Goal: Task Accomplishment & Management: Complete application form

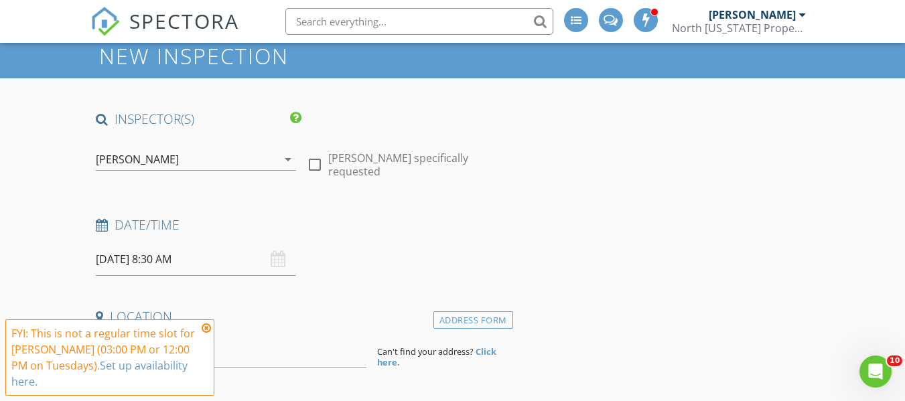
scroll to position [67, 0]
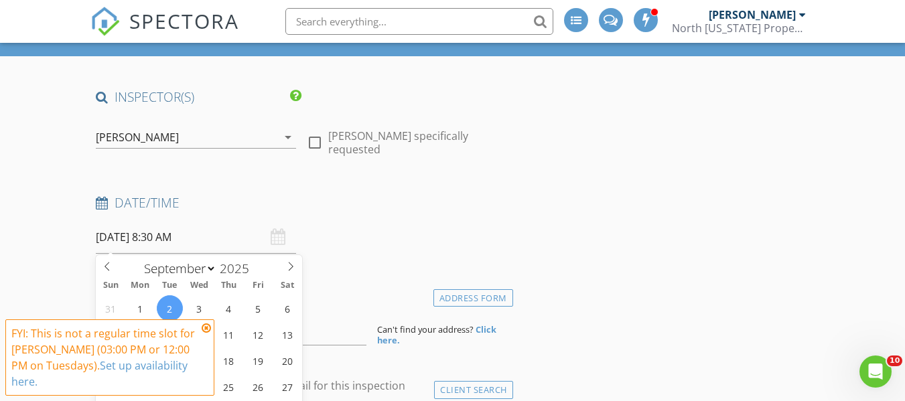
click at [144, 236] on input "[DATE] 8:30 AM" at bounding box center [196, 237] width 200 height 33
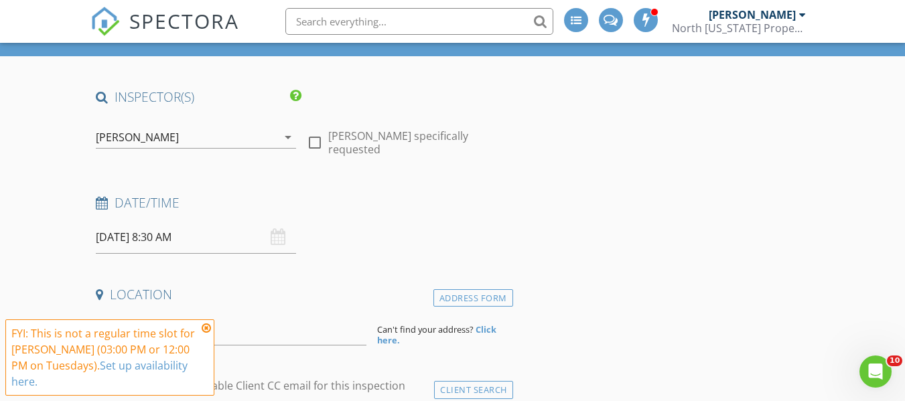
click at [347, 240] on div "Date/Time [DATE] 8:30 AM" at bounding box center [301, 224] width 422 height 60
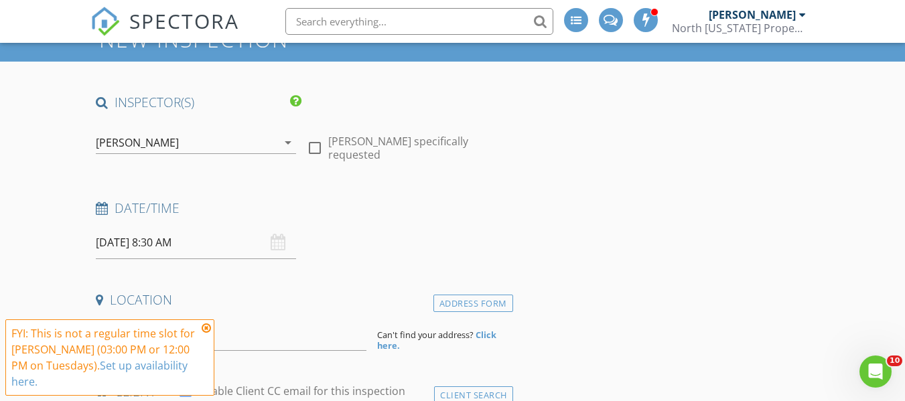
scroll to position [0, 0]
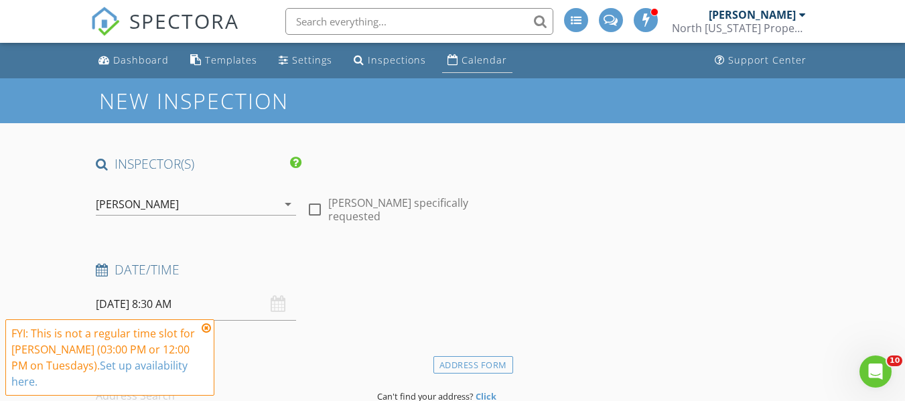
click at [482, 66] on div "Calendar" at bounding box center [484, 60] width 46 height 13
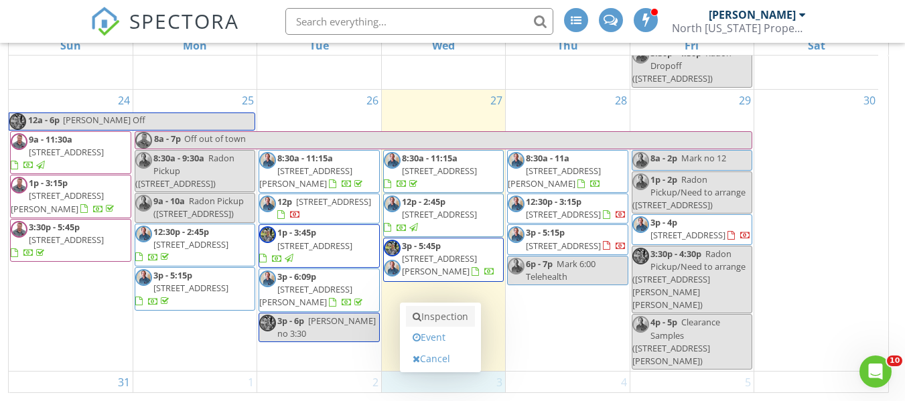
click at [446, 317] on link "Inspection" at bounding box center [440, 316] width 69 height 21
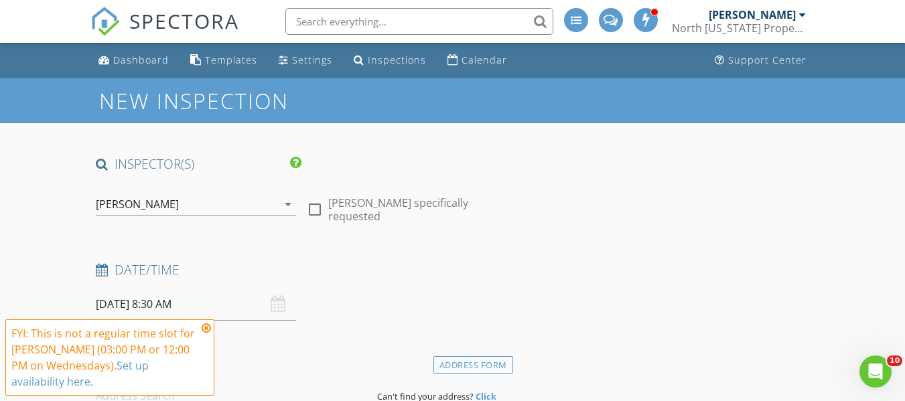
click at [176, 304] on input "09/03/2025 8:30 AM" at bounding box center [196, 304] width 200 height 33
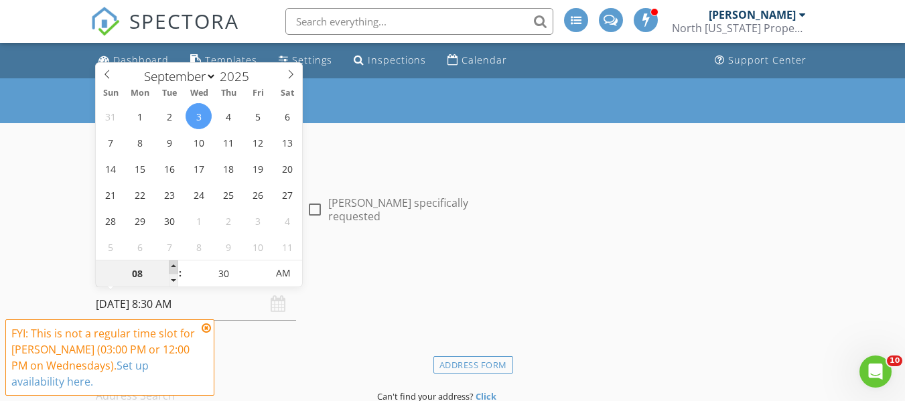
type input "09"
type input "09/03/2025 9:30 AM"
click at [173, 265] on span at bounding box center [173, 267] width 9 height 13
type input "10"
type input "09/03/2025 10:30 AM"
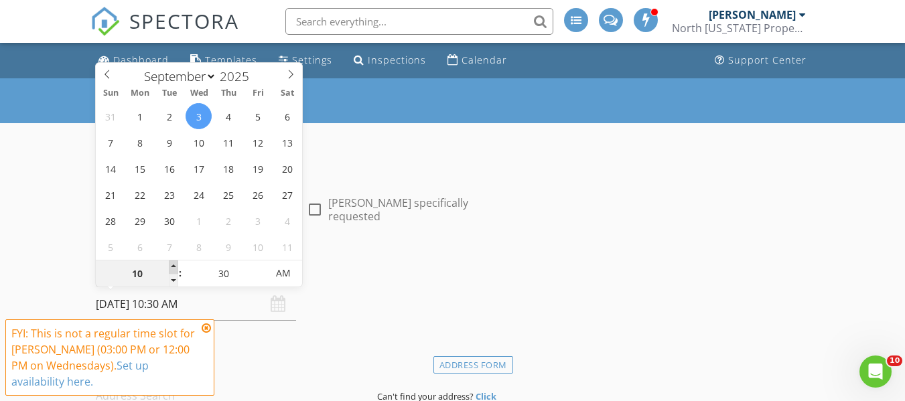
click at [173, 265] on span at bounding box center [173, 267] width 9 height 13
type input "11"
type input "09/03/2025 11:30 AM"
click at [173, 265] on span at bounding box center [173, 267] width 9 height 13
type input "12"
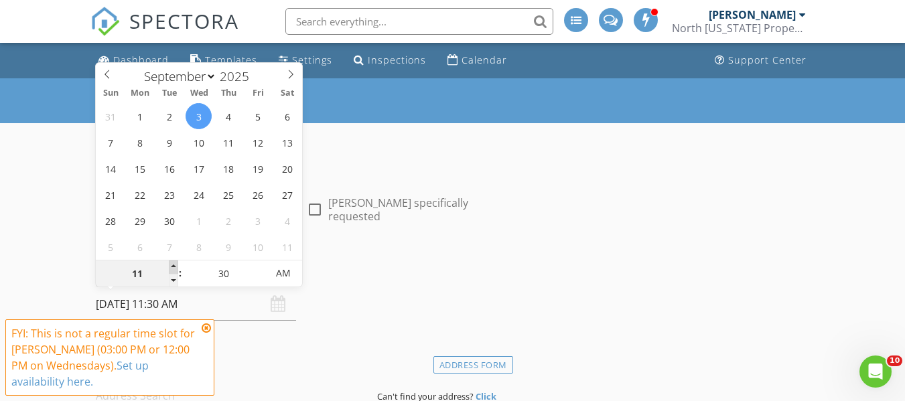
type input "09/03/2025 12:30 PM"
click at [173, 265] on span at bounding box center [173, 267] width 9 height 13
type input "25"
type input "09/03/2025 12:25 PM"
click at [259, 279] on span at bounding box center [260, 280] width 9 height 13
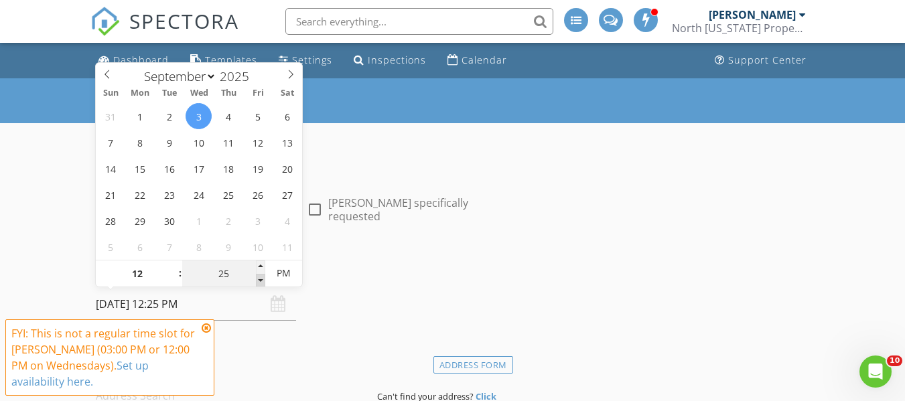
type input "20"
type input "09/03/2025 12:20 PM"
click at [259, 279] on span at bounding box center [260, 280] width 9 height 13
type input "15"
type input "09/03/2025 12:15 PM"
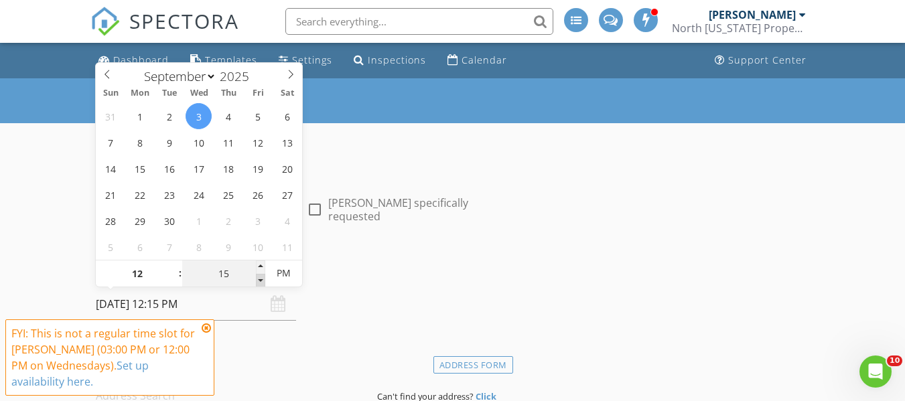
click at [259, 279] on span at bounding box center [260, 280] width 9 height 13
type input "10"
type input "09/03/2025 12:10 PM"
click at [259, 279] on span at bounding box center [260, 280] width 9 height 13
type input "05"
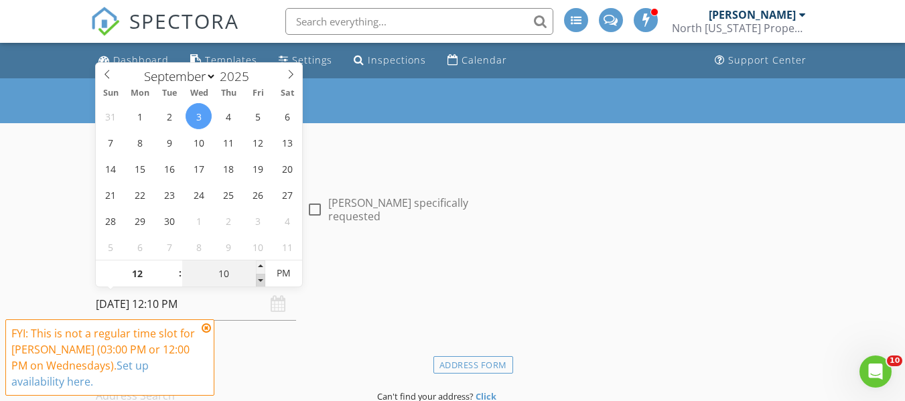
type input "09/03/2025 12:05 PM"
click at [259, 279] on span at bounding box center [260, 280] width 9 height 13
type input "00"
type input "09/03/2025 12:00 PM"
click at [259, 279] on span at bounding box center [260, 280] width 9 height 13
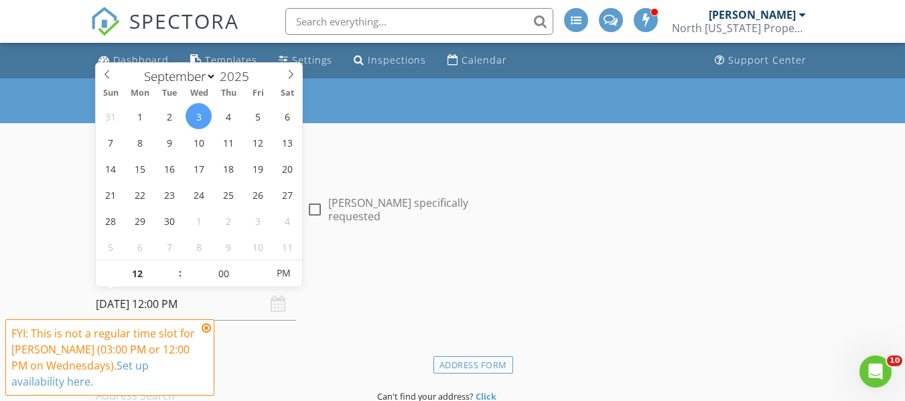
click at [208, 325] on icon at bounding box center [206, 328] width 9 height 11
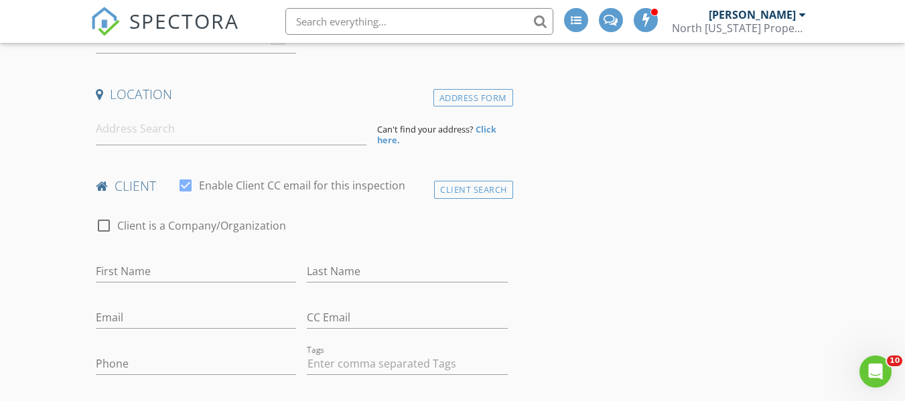
scroll to position [268, 0]
click at [108, 134] on input at bounding box center [231, 128] width 271 height 33
click at [96, 129] on input at bounding box center [231, 128] width 271 height 33
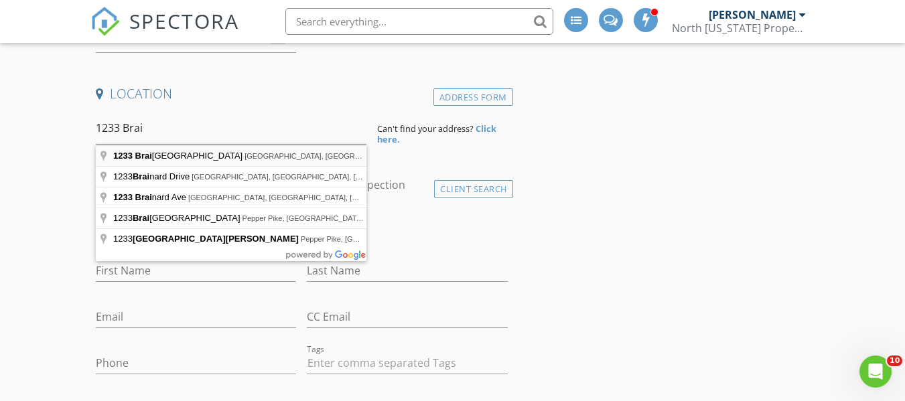
type input "1233 Brainard Road, Lyndhurst, OH, USA"
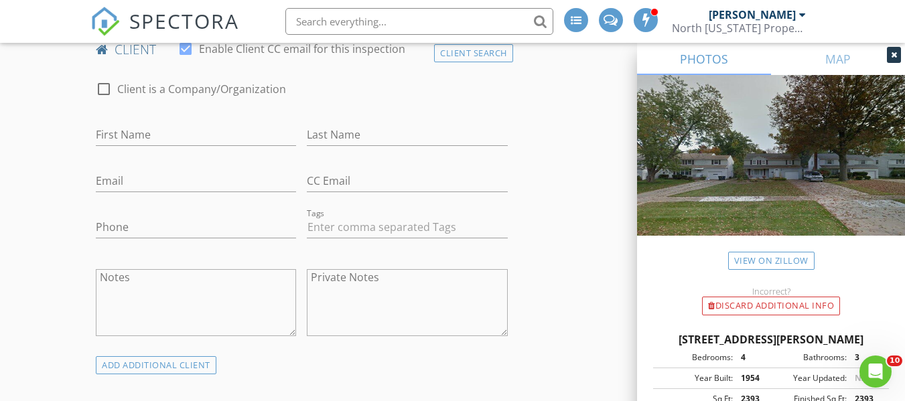
scroll to position [670, 0]
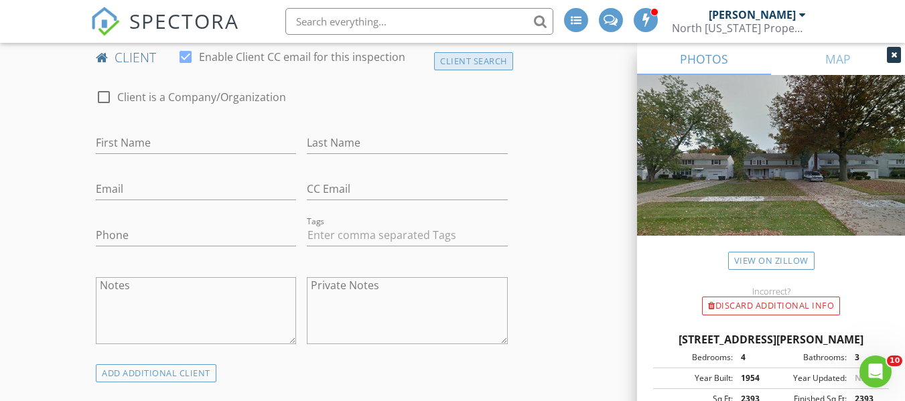
click at [507, 70] on div "Client Search" at bounding box center [473, 61] width 79 height 18
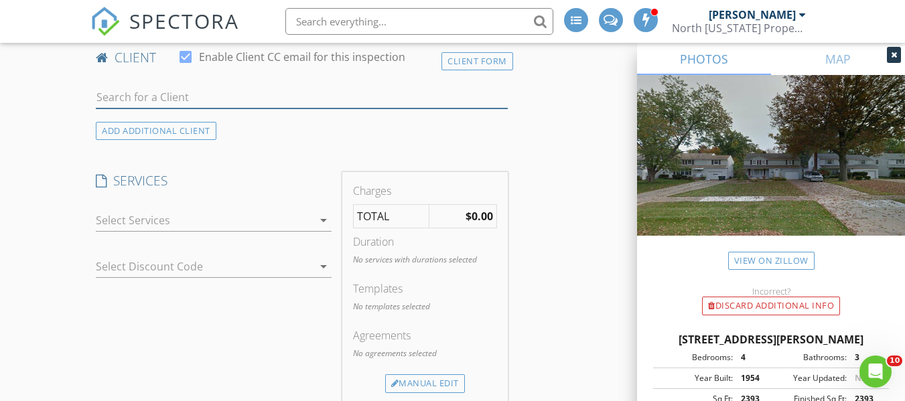
click at [129, 108] on input "text" at bounding box center [301, 97] width 411 height 22
type input "Greg Roden"
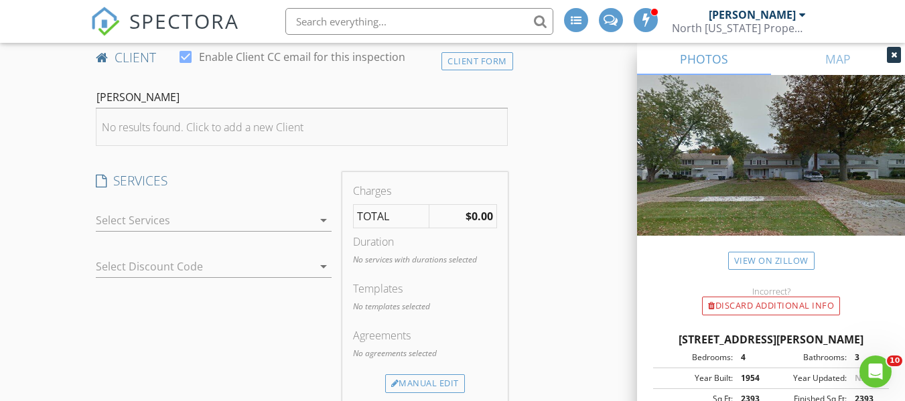
click at [184, 135] on div "No results found. Click to add a new Client" at bounding box center [203, 127] width 202 height 16
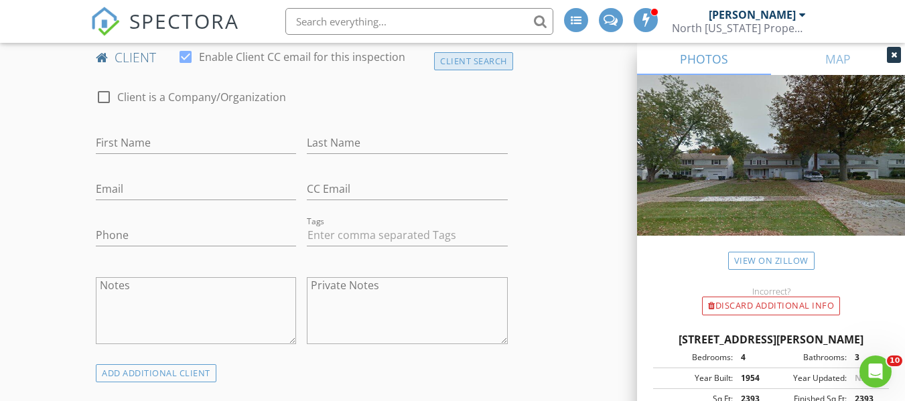
click at [470, 70] on div "Client Search" at bounding box center [473, 61] width 79 height 18
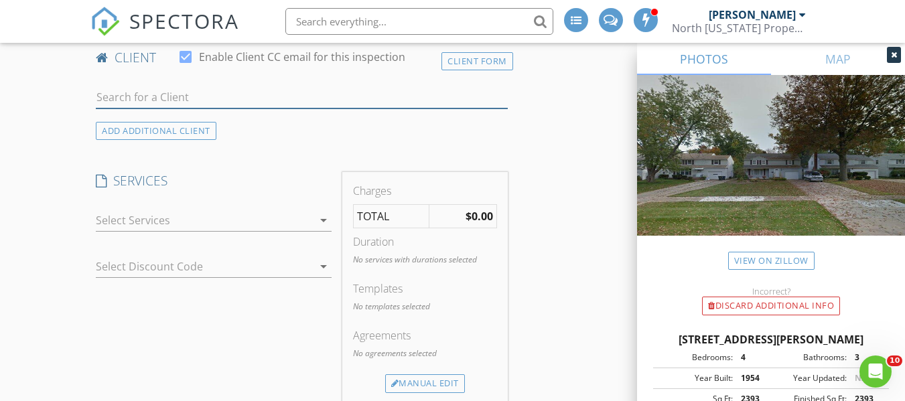
click at [141, 108] on input "text" at bounding box center [301, 97] width 411 height 22
type input "G"
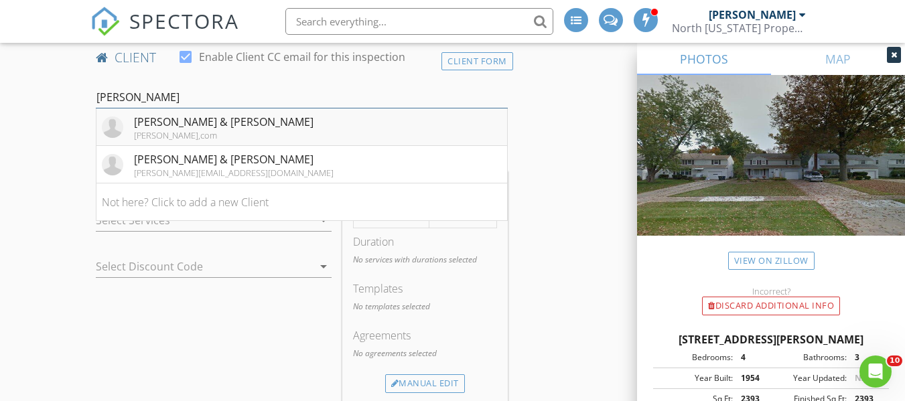
type input "Roden"
click at [206, 141] on div "greg@knockoutbranding,com" at bounding box center [223, 135] width 179 height 11
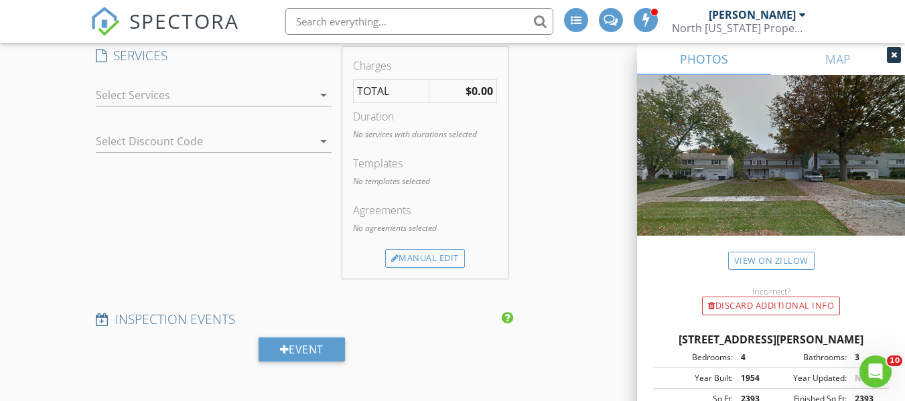
scroll to position [1005, 0]
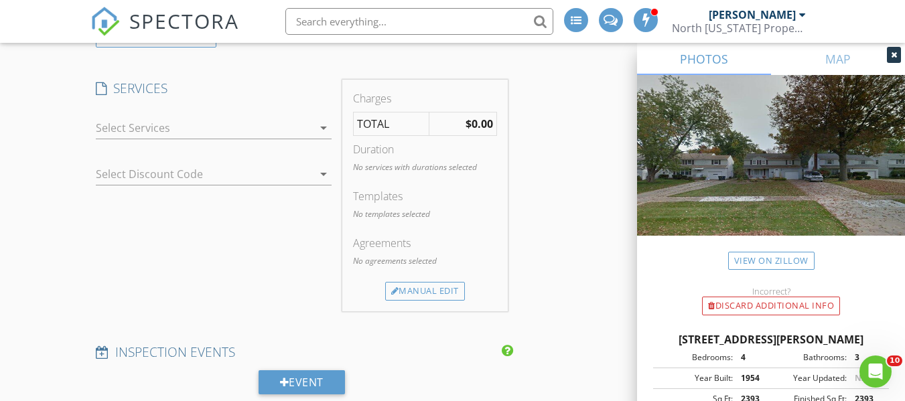
click at [323, 136] on icon "arrow_drop_down" at bounding box center [323, 128] width 16 height 16
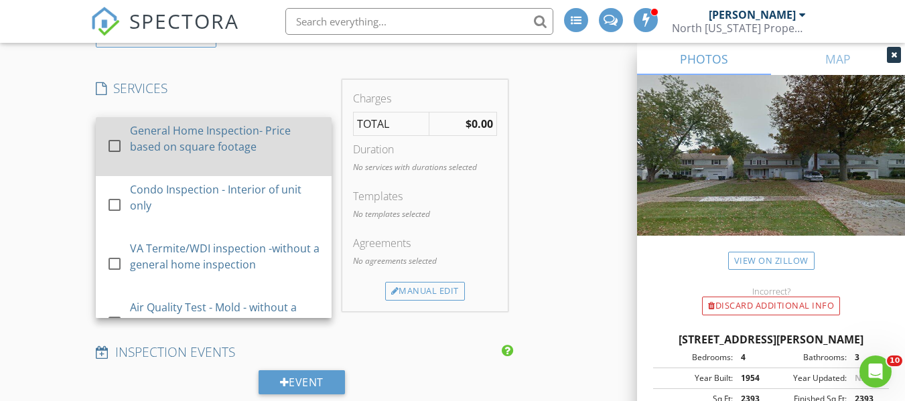
click at [113, 157] on div at bounding box center [114, 146] width 23 height 23
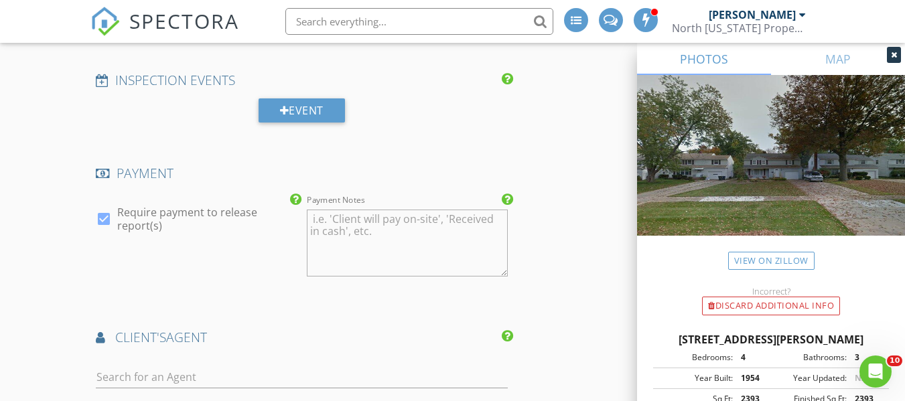
scroll to position [1540, 0]
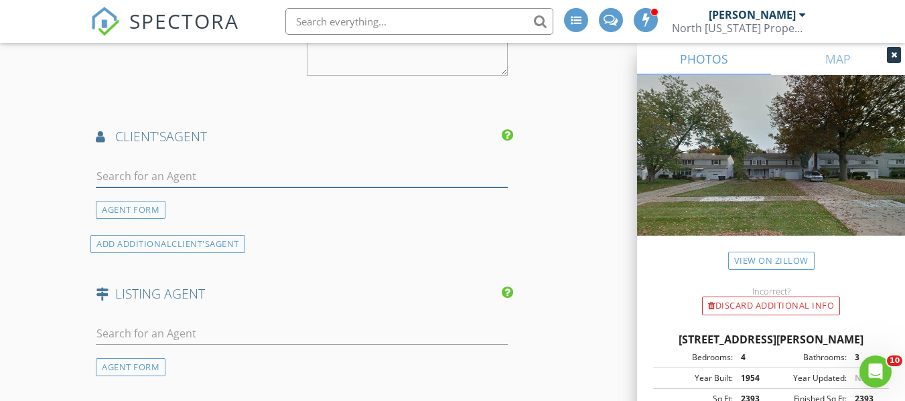
click at [113, 188] on input "text" at bounding box center [301, 176] width 411 height 22
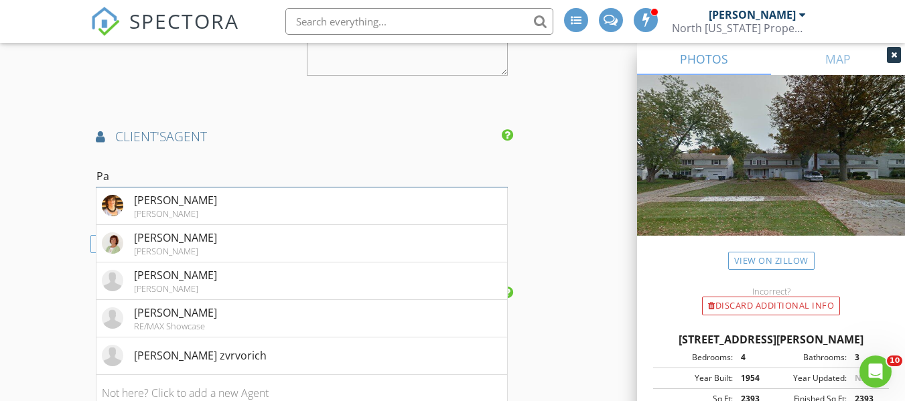
type input "P"
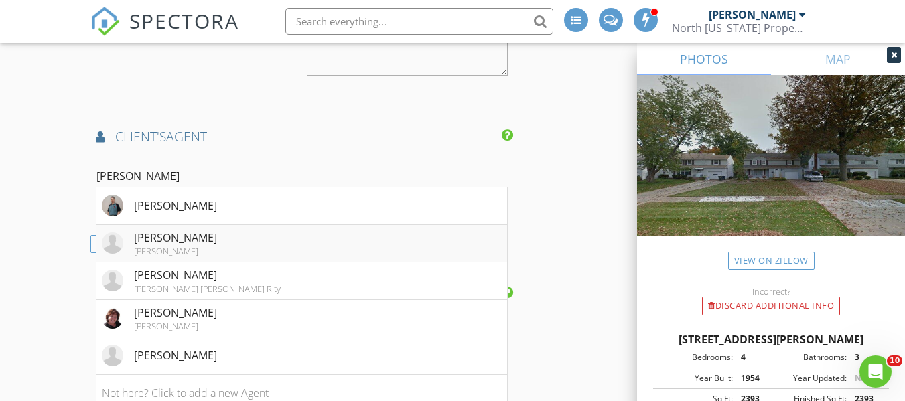
type input "Kurt"
click at [162, 246] on div "Patricia Kurtz" at bounding box center [175, 238] width 83 height 16
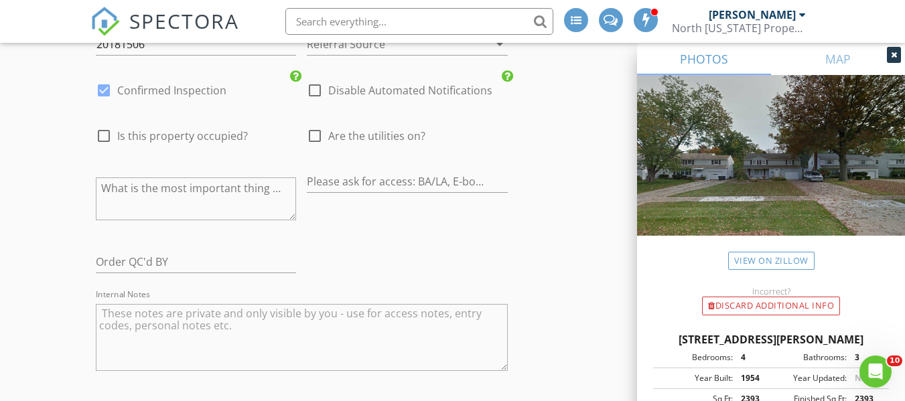
scroll to position [2277, 0]
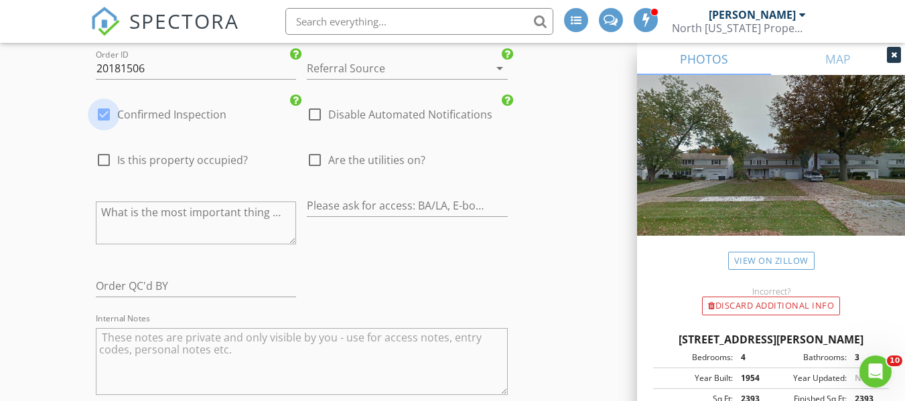
click at [102, 126] on div at bounding box center [103, 114] width 23 height 23
checkbox input "false"
checkbox input "true"
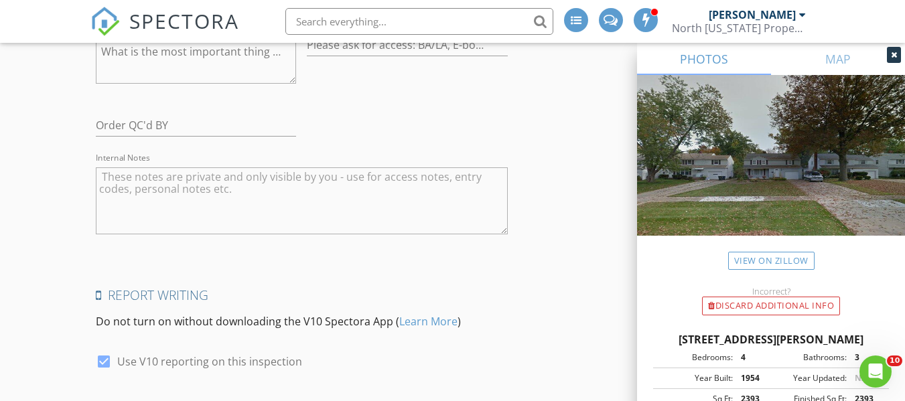
scroll to position [2633, 0]
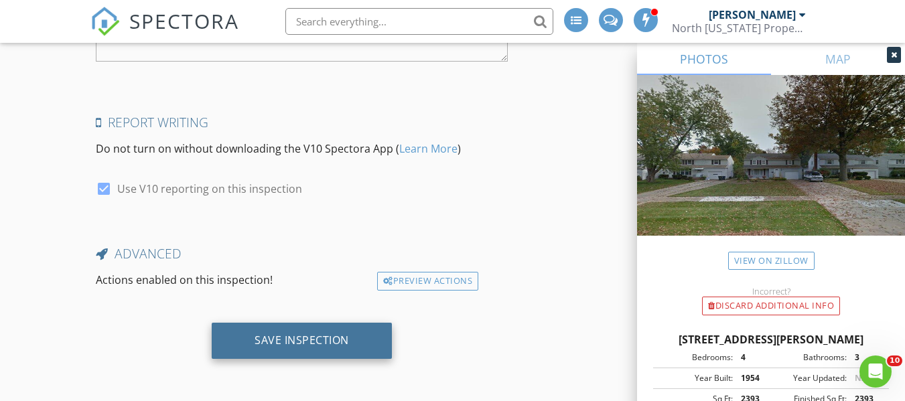
click at [293, 344] on div "Save Inspection" at bounding box center [302, 340] width 94 height 13
